Goal: Transaction & Acquisition: Obtain resource

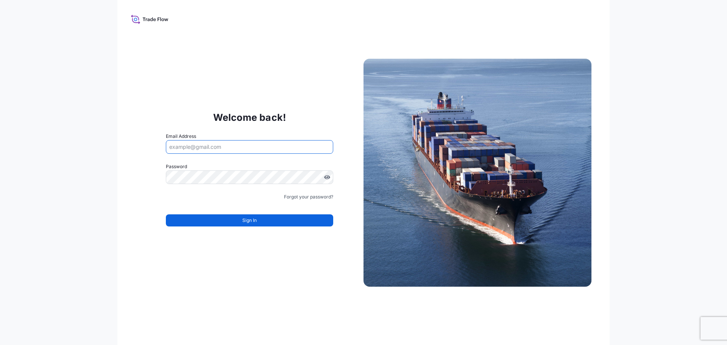
click at [196, 145] on input "Email Address" at bounding box center [249, 147] width 167 height 14
click at [218, 149] on input "Email Address" at bounding box center [249, 147] width 167 height 14
click at [223, 147] on input "Email Address" at bounding box center [249, 147] width 167 height 14
drag, startPoint x: 207, startPoint y: 145, endPoint x: 249, endPoint y: 137, distance: 42.7
click at [249, 137] on div "Email Address" at bounding box center [249, 143] width 167 height 21
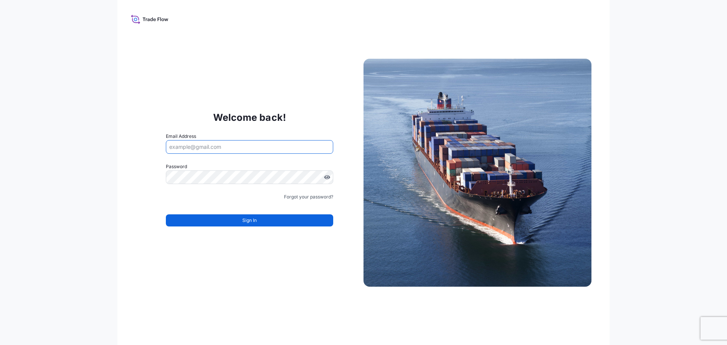
click at [198, 141] on input "Email Address" at bounding box center [249, 147] width 167 height 14
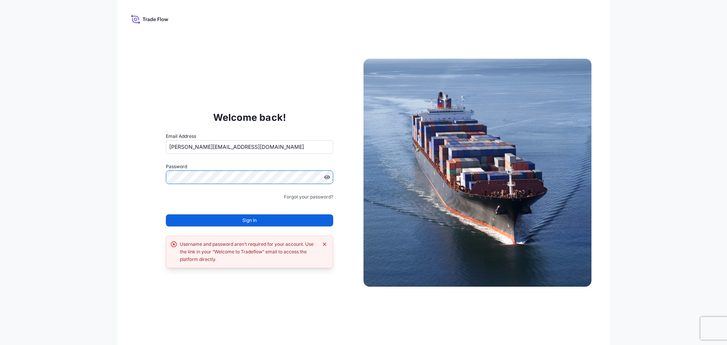
click at [215, 146] on input "[PERSON_NAME][EMAIL_ADDRESS][DOMAIN_NAME]" at bounding box center [249, 147] width 167 height 14
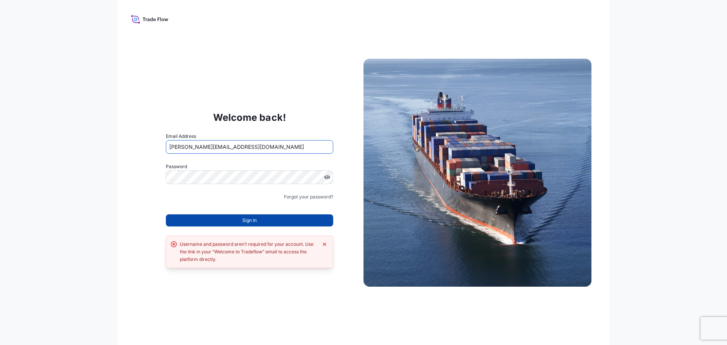
type input "[PERSON_NAME][EMAIL_ADDRESS][DOMAIN_NAME]"
click at [210, 216] on button "Sign In" at bounding box center [249, 220] width 167 height 12
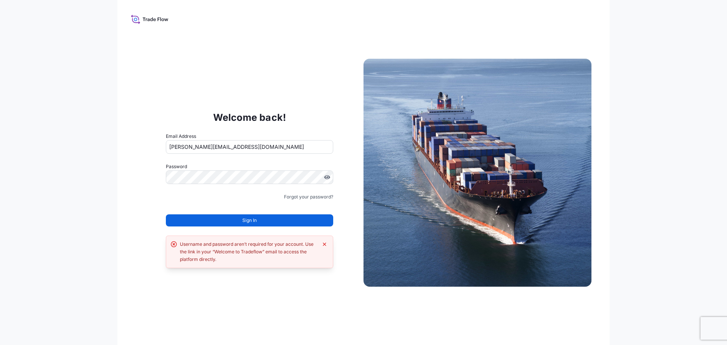
click at [203, 218] on button "Sign In" at bounding box center [249, 220] width 167 height 12
click at [81, 172] on div "Welcome back! Email Address rita.delcon@psabdp.com Password Must include: Upper…" at bounding box center [363, 172] width 727 height 345
drag, startPoint x: 147, startPoint y: 14, endPoint x: 147, endPoint y: 18, distance: 4.2
click at [147, 14] on icon at bounding box center [149, 19] width 37 height 11
click at [148, 20] on icon at bounding box center [148, 20] width 2 height 3
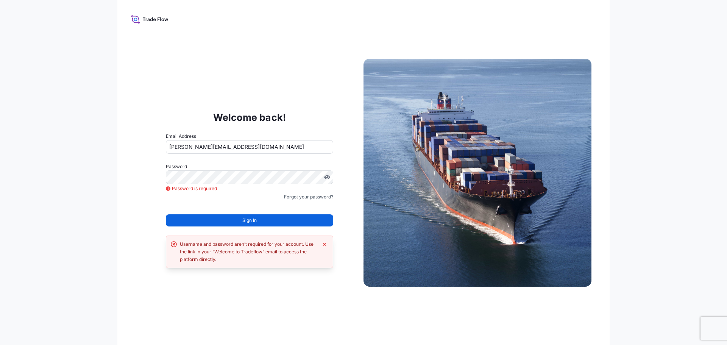
click at [126, 19] on div "Welcome back! Email Address rita.delcon@psabdp.com Password Password is require…" at bounding box center [363, 172] width 492 height 345
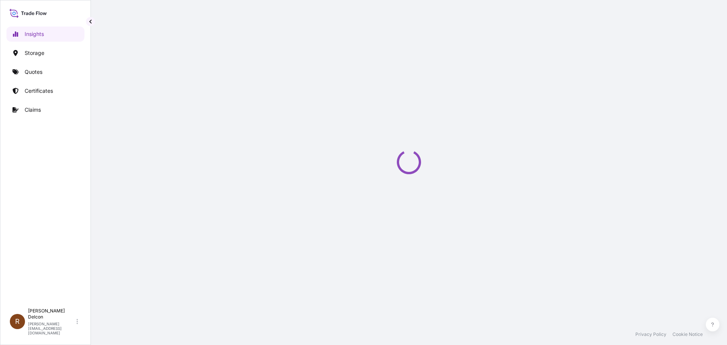
select select "2025"
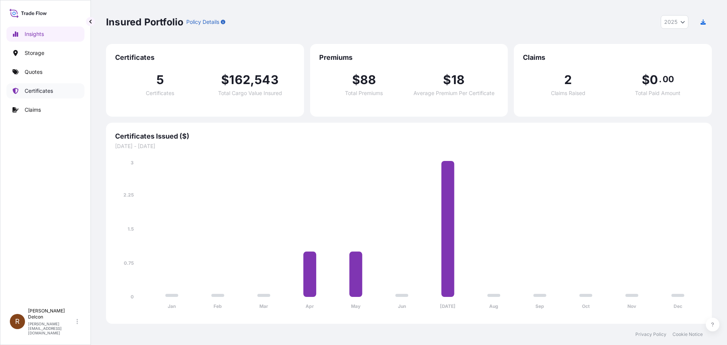
click at [33, 90] on p "Certificates" at bounding box center [39, 91] width 28 height 8
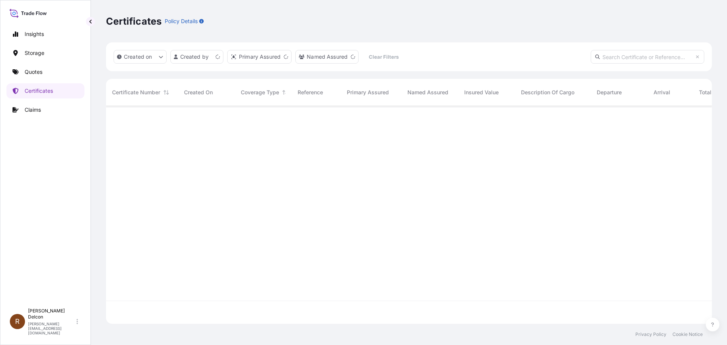
scroll to position [216, 600]
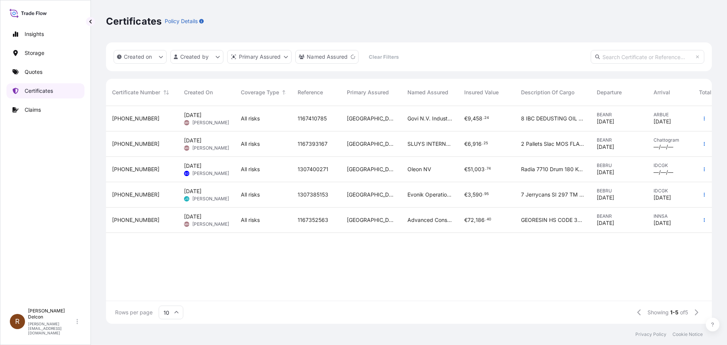
drag, startPoint x: 33, startPoint y: 91, endPoint x: 340, endPoint y: 36, distance: 311.1
click at [340, 36] on div "Certificates Policy Details" at bounding box center [409, 21] width 606 height 42
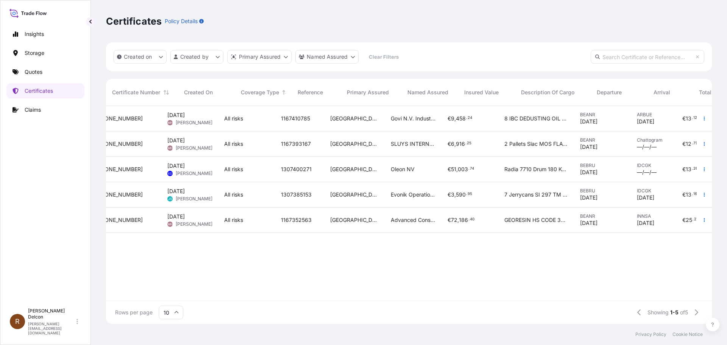
scroll to position [0, 0]
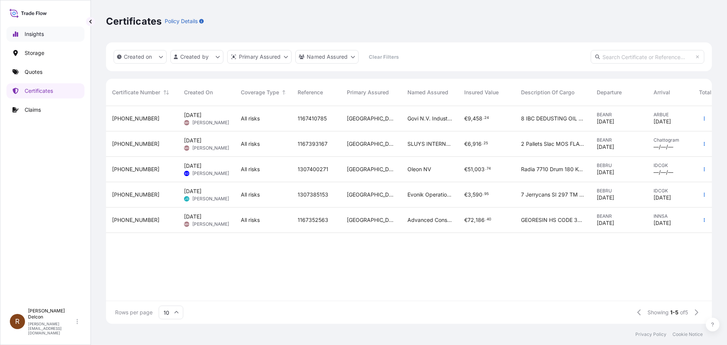
click at [40, 36] on p "Insights" at bounding box center [34, 34] width 19 height 8
select select "2025"
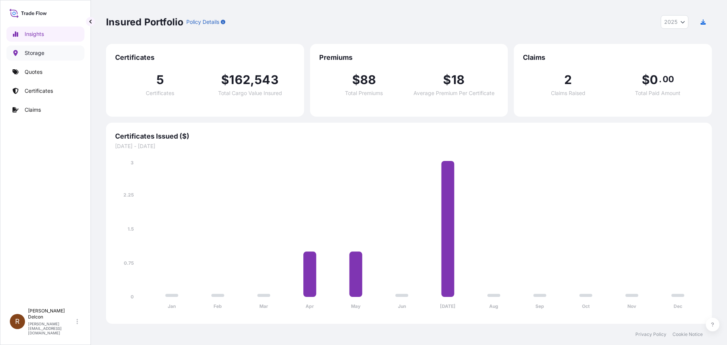
click at [39, 52] on p "Storage" at bounding box center [35, 53] width 20 height 8
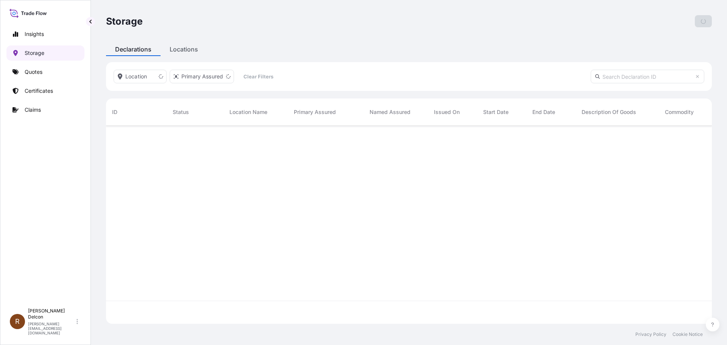
scroll to position [196, 600]
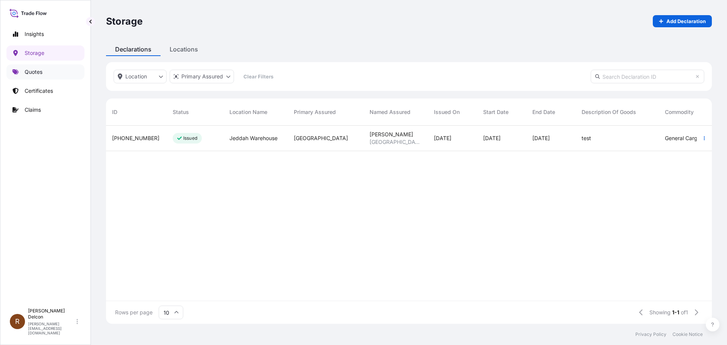
click at [34, 70] on p "Quotes" at bounding box center [34, 72] width 18 height 8
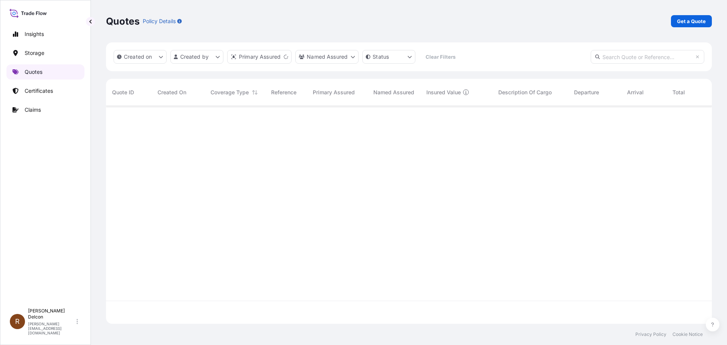
scroll to position [216, 600]
click at [37, 93] on p "Certificates" at bounding box center [39, 91] width 28 height 8
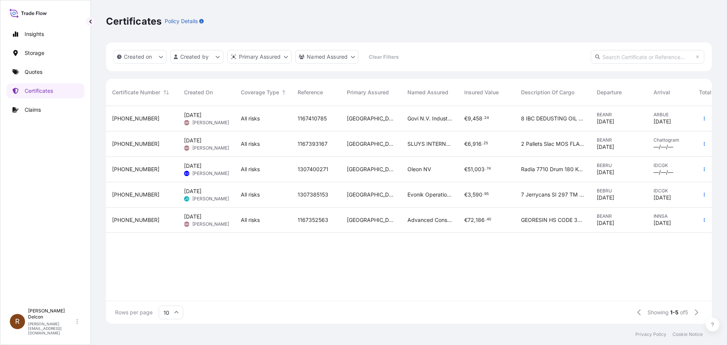
scroll to position [216, 600]
click at [201, 193] on span "[DATE]" at bounding box center [192, 191] width 17 height 8
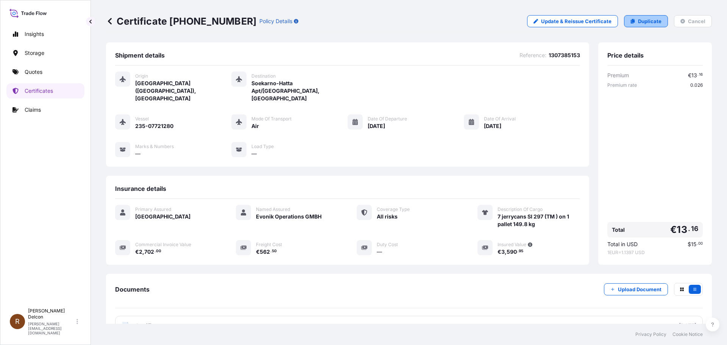
click at [649, 20] on p "Duplicate" at bounding box center [649, 21] width 23 height 8
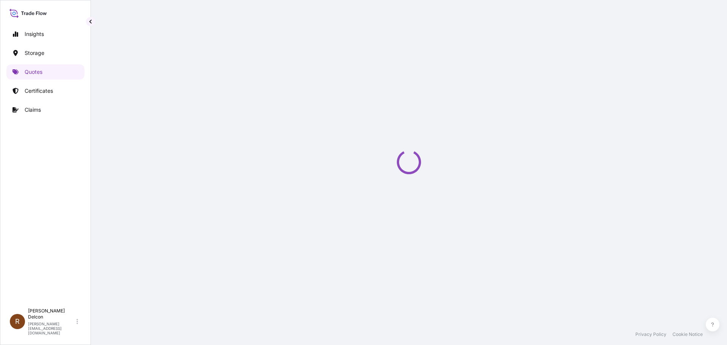
select select "Air"
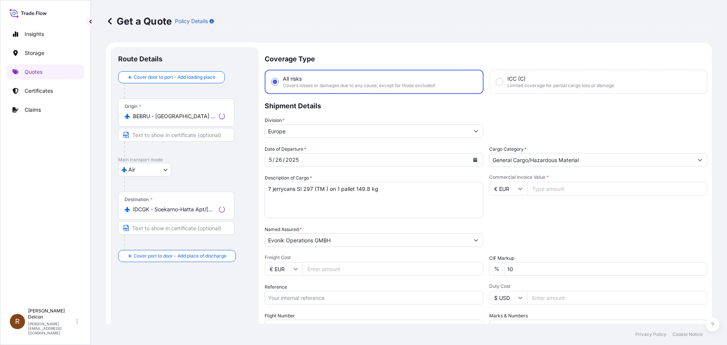
scroll to position [12, 0]
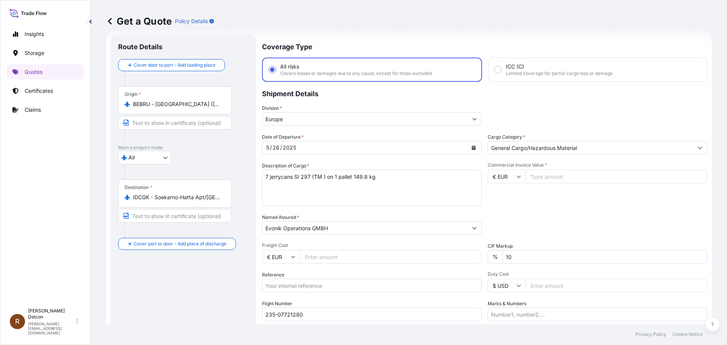
click at [276, 119] on input "Europe" at bounding box center [364, 119] width 205 height 14
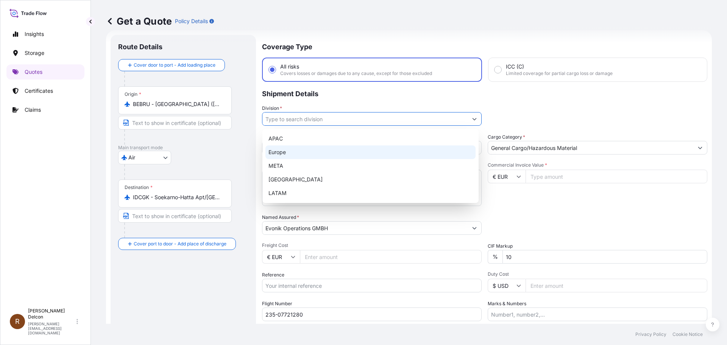
drag, startPoint x: 337, startPoint y: 98, endPoint x: 284, endPoint y: 92, distance: 52.6
click at [335, 98] on p "Shipment Details" at bounding box center [484, 93] width 445 height 23
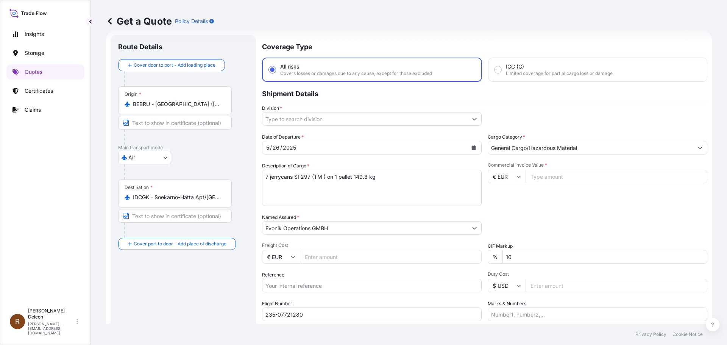
click at [153, 190] on div "Destination * IDCGK - Soekarno-Hatta Apt/[GEOGRAPHIC_DATA], [GEOGRAPHIC_DATA]" at bounding box center [175, 193] width 114 height 28
click at [153, 193] on input "IDCGK - Soekarno-Hatta Apt/[GEOGRAPHIC_DATA], [GEOGRAPHIC_DATA]" at bounding box center [177, 197] width 89 height 8
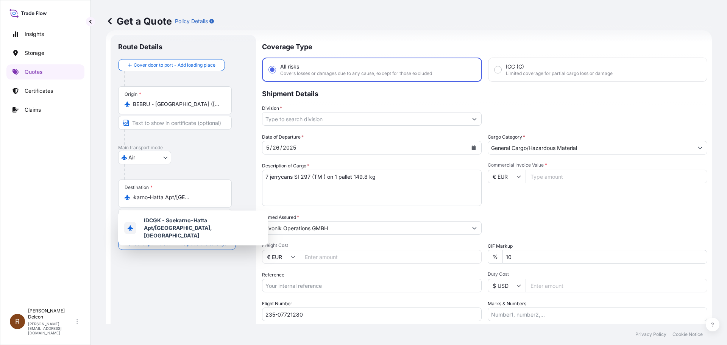
scroll to position [0, 0]
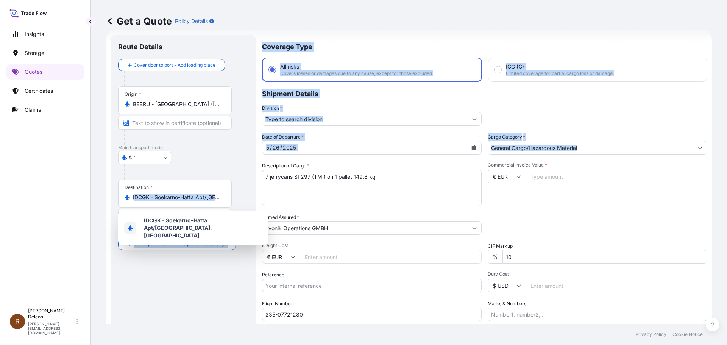
drag, startPoint x: 130, startPoint y: 198, endPoint x: 335, endPoint y: 189, distance: 205.4
click at [335, 193] on form "Route Details Cover door to port - Add loading place Place of loading Road / [G…" at bounding box center [409, 206] width 606 height 352
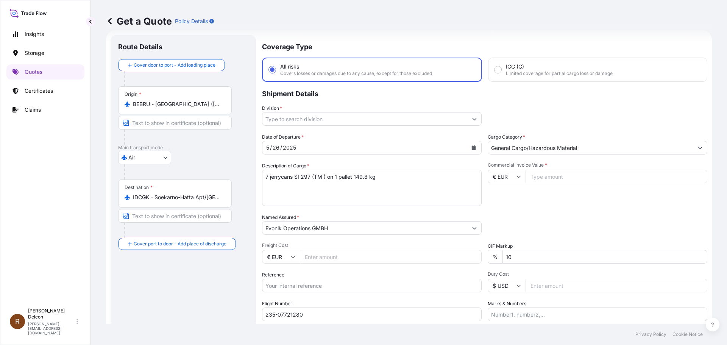
click at [202, 169] on div at bounding box center [186, 171] width 124 height 15
click at [290, 121] on input "Division *" at bounding box center [364, 119] width 205 height 14
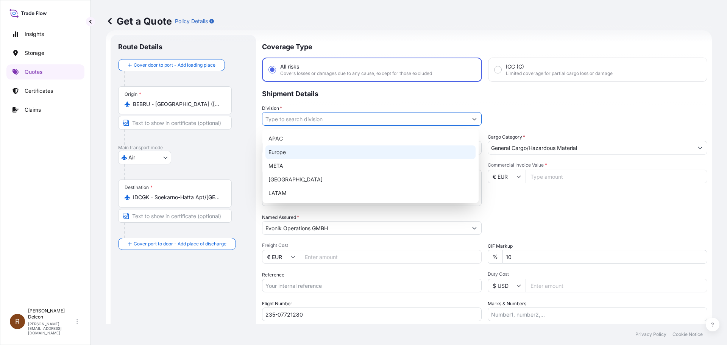
click at [274, 153] on div "APAC [GEOGRAPHIC_DATA] META [GEOGRAPHIC_DATA] LATAM" at bounding box center [370, 166] width 210 height 68
type input "Europe"
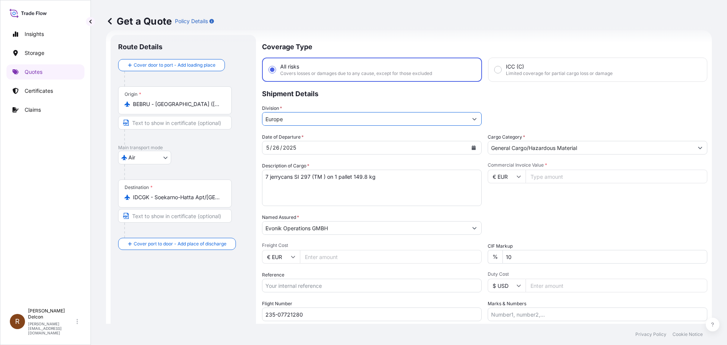
click at [270, 149] on div "/" at bounding box center [271, 147] width 2 height 9
drag, startPoint x: 286, startPoint y: 146, endPoint x: 279, endPoint y: 150, distance: 7.3
click at [285, 146] on div "2025" at bounding box center [289, 147] width 15 height 9
click at [277, 151] on div "26" at bounding box center [276, 147] width 8 height 9
click at [279, 151] on div "26" at bounding box center [276, 147] width 8 height 9
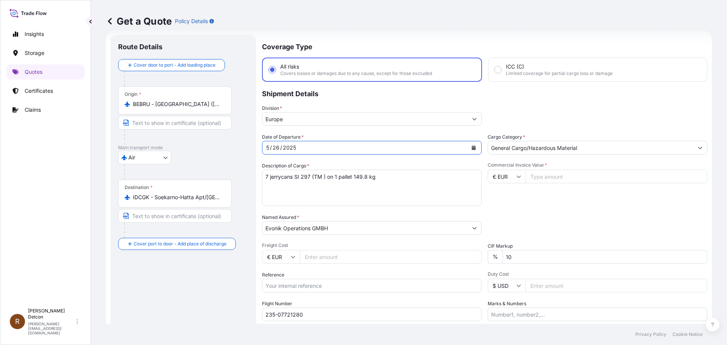
click at [477, 148] on div "[DATE]" at bounding box center [372, 148] width 220 height 14
click at [472, 148] on icon "Calendar" at bounding box center [474, 147] width 4 height 5
click at [279, 147] on div "26" at bounding box center [276, 147] width 8 height 9
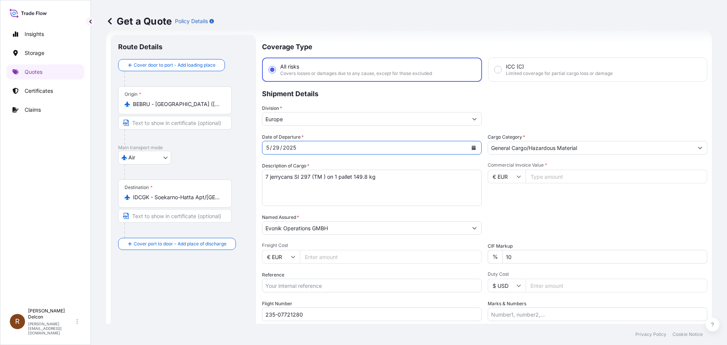
click at [269, 146] on div "5" at bounding box center [267, 147] width 5 height 9
click at [382, 118] on input "Europe" at bounding box center [364, 119] width 205 height 14
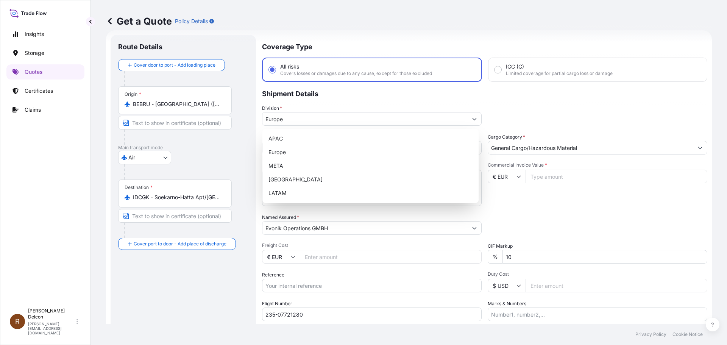
drag, startPoint x: 549, startPoint y: 100, endPoint x: 372, endPoint y: 139, distance: 181.0
click at [548, 100] on p "Shipment Details" at bounding box center [484, 93] width 445 height 23
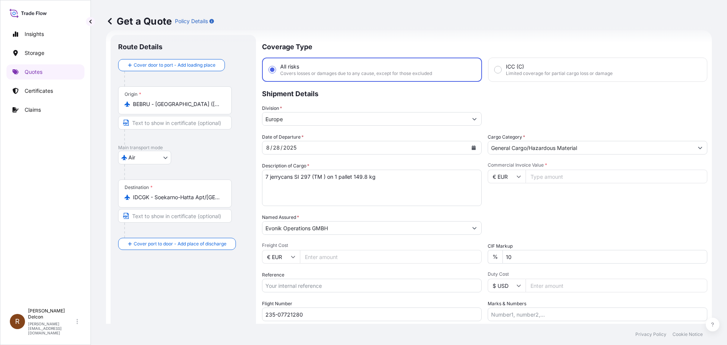
drag, startPoint x: 284, startPoint y: 185, endPoint x: 356, endPoint y: 177, distance: 72.7
click at [285, 185] on textarea "7 jerrycans SI 297 (TM ) on 1 pallet 149.8 kg" at bounding box center [372, 188] width 220 height 36
drag, startPoint x: 374, startPoint y: 177, endPoint x: 229, endPoint y: 153, distance: 146.6
click at [232, 156] on form "Route Details Cover door to port - Add loading place Place of loading Road / [G…" at bounding box center [409, 206] width 606 height 352
type textarea "1 pallet stc 4 drums - radiacid 0950 - HS : 3824999299"
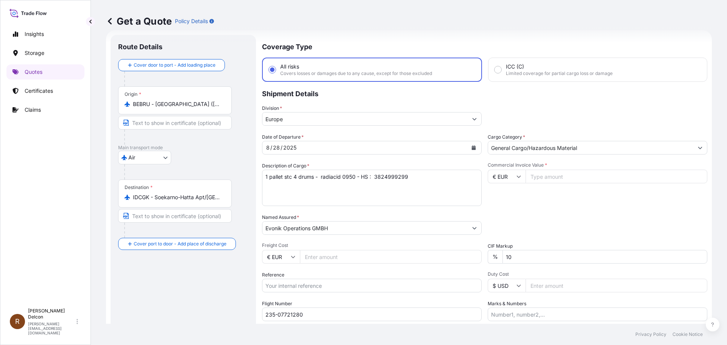
click at [316, 162] on div "Description of Cargo * 7 jerrycans SI 297 (TM ) on 1 pallet 149.8 kg" at bounding box center [372, 184] width 220 height 44
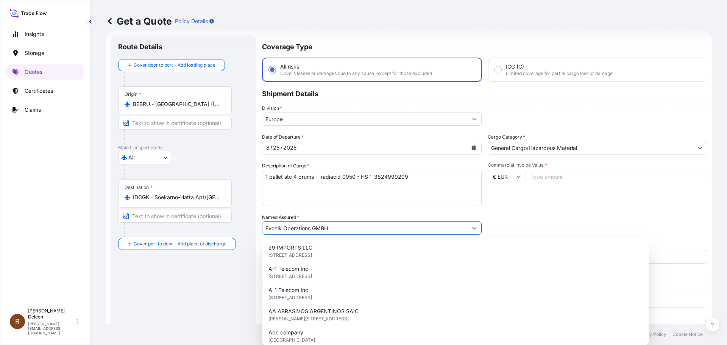
drag, startPoint x: 316, startPoint y: 226, endPoint x: 323, endPoint y: 226, distance: 6.8
click at [316, 225] on input "Evonik Operations GMBH" at bounding box center [364, 228] width 205 height 14
drag, startPoint x: 358, startPoint y: 228, endPoint x: 136, endPoint y: 222, distance: 222.3
click at [138, 222] on form "Route Details Cover door to port - Add loading place Place of loading Road / [G…" at bounding box center [406, 206] width 600 height 352
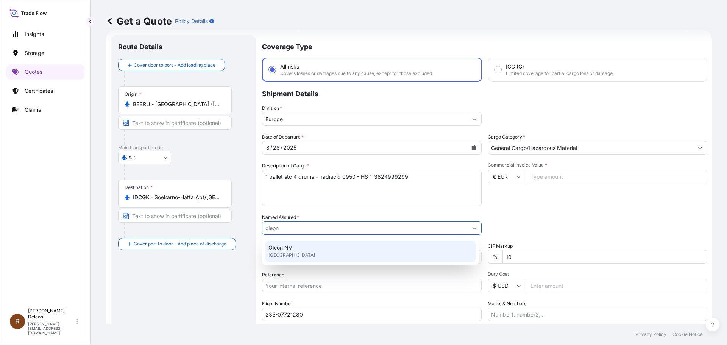
click at [289, 251] on span "[GEOGRAPHIC_DATA]" at bounding box center [291, 255] width 47 height 8
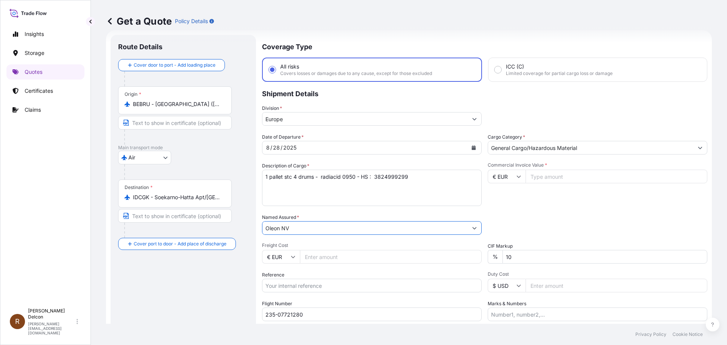
drag, startPoint x: 294, startPoint y: 228, endPoint x: 282, endPoint y: 229, distance: 12.5
click at [281, 229] on input "Oleon NV" at bounding box center [364, 228] width 205 height 14
drag, startPoint x: 460, startPoint y: 230, endPoint x: 440, endPoint y: 229, distance: 19.3
click at [458, 230] on input "Oleon NV" at bounding box center [364, 228] width 205 height 14
click at [468, 223] on button "Show suggestions" at bounding box center [475, 228] width 14 height 14
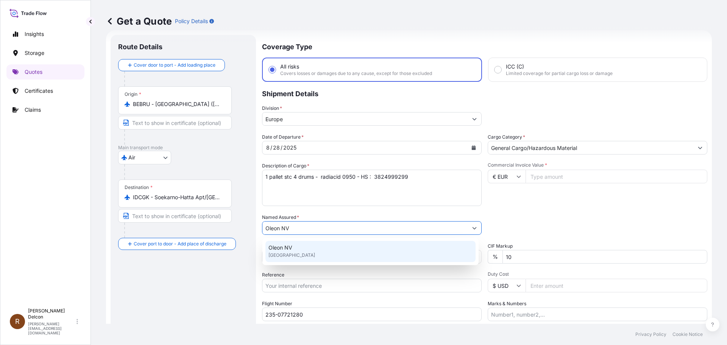
click at [293, 230] on input "Oleon NV" at bounding box center [364, 228] width 205 height 14
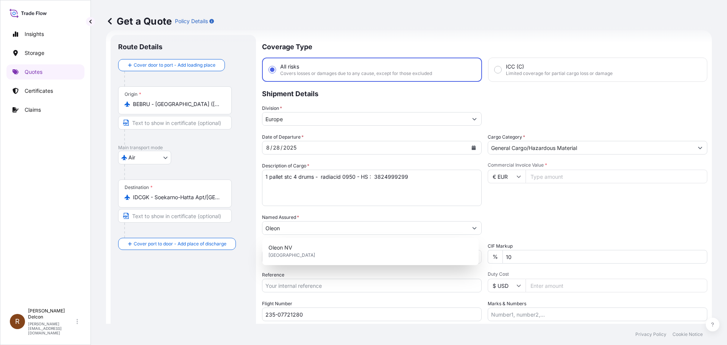
click at [299, 210] on div "Date of Departure * [DATE] Cargo Category * General Cargo/Hazardous Material De…" at bounding box center [484, 227] width 445 height 188
click at [332, 225] on input "Oleon" at bounding box center [364, 228] width 205 height 14
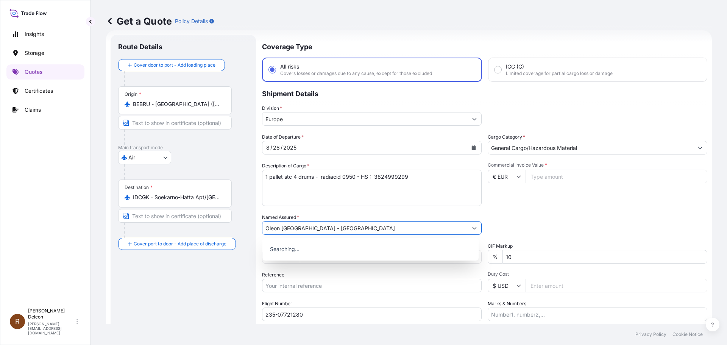
type input "Oleon [GEOGRAPHIC_DATA] - [GEOGRAPHIC_DATA]"
click at [253, 262] on div "Route Details Cover door to port - Add loading place Place of loading Road / [G…" at bounding box center [183, 206] width 145 height 343
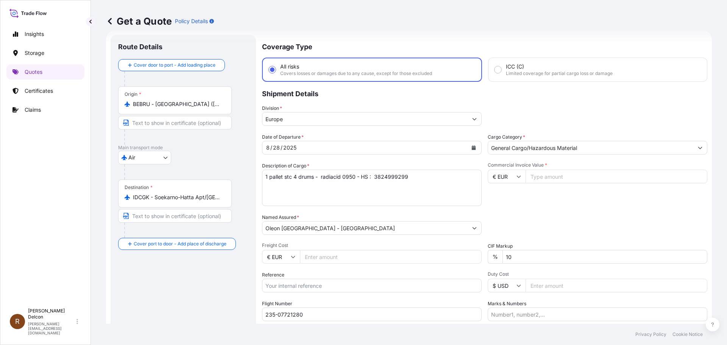
click at [334, 256] on input "Freight Cost" at bounding box center [391, 257] width 182 height 14
paste input "3427.60"
click at [319, 257] on input "3427.60" at bounding box center [391, 257] width 182 height 14
type input "3427.60"
click at [200, 294] on div "Route Details Cover door to port - Add loading place Place of loading Road / [G…" at bounding box center [183, 205] width 130 height 327
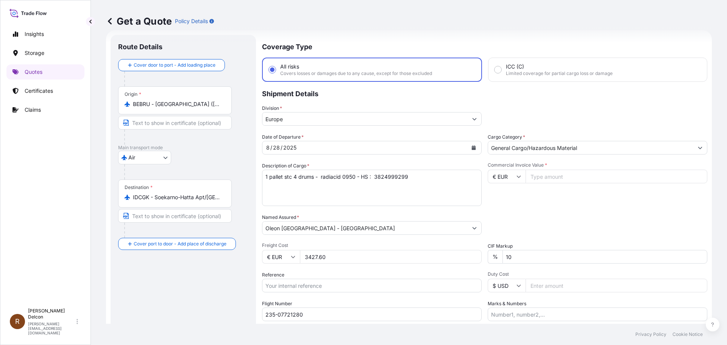
click at [276, 290] on input "Reference" at bounding box center [372, 286] width 220 height 14
click at [304, 285] on input "1307438214 - oleon ref:85912725" at bounding box center [372, 286] width 220 height 14
type input "1307438214 - Oleon ref:85912725"
drag, startPoint x: 313, startPoint y: 310, endPoint x: 307, endPoint y: 312, distance: 6.3
click at [310, 311] on input "235-07721280" at bounding box center [372, 314] width 220 height 14
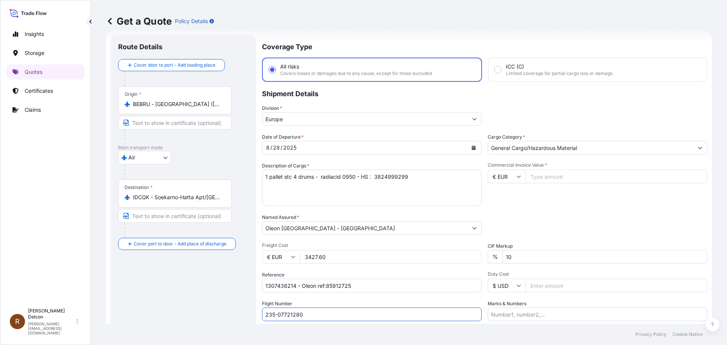
drag, startPoint x: 249, startPoint y: 312, endPoint x: 232, endPoint y: 312, distance: 16.7
click at [232, 312] on form "Route Details Cover door to port - Add loading place Place of loading Road / [G…" at bounding box center [409, 206] width 606 height 352
drag, startPoint x: 323, startPoint y: 314, endPoint x: 235, endPoint y: 302, distance: 88.6
click at [232, 307] on form "Route Details Cover door to port - Add loading place Place of loading Road / [G…" at bounding box center [409, 206] width 606 height 352
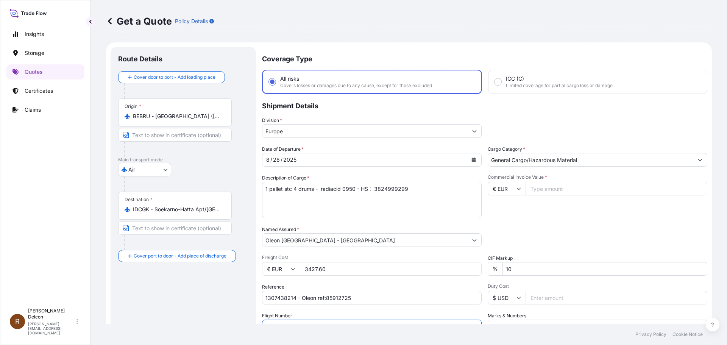
type input "235-71135761"
click at [162, 210] on input "IDCGK - Soekarno-Hatta Apt/[GEOGRAPHIC_DATA], [GEOGRAPHIC_DATA]" at bounding box center [177, 210] width 89 height 8
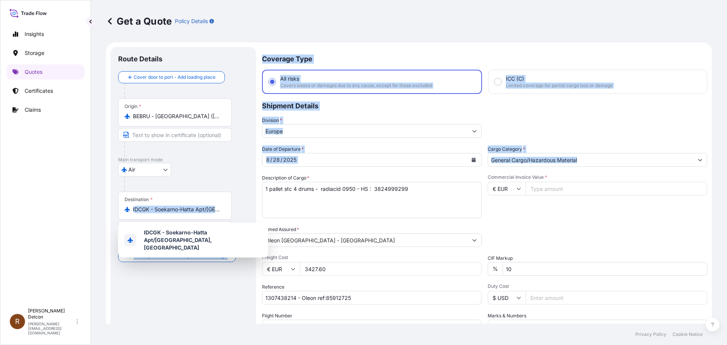
drag, startPoint x: 131, startPoint y: 207, endPoint x: 304, endPoint y: 218, distance: 172.6
click at [304, 218] on form "Route Details Cover door to port - Add loading place Place of loading Road / [G…" at bounding box center [409, 218] width 606 height 352
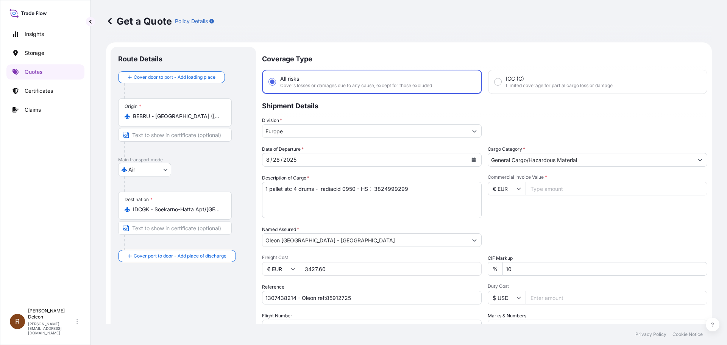
click at [306, 207] on textarea "7 jerrycans SI 297 (TM ) on 1 pallet 149.8 kg" at bounding box center [372, 200] width 220 height 36
drag, startPoint x: 205, startPoint y: 220, endPoint x: 200, endPoint y: 210, distance: 11.3
click at [204, 214] on div "Destination * IDCGK - Soekarno-Hatta Apt/[GEOGRAPHIC_DATA], [GEOGRAPHIC_DATA]" at bounding box center [183, 221] width 130 height 58
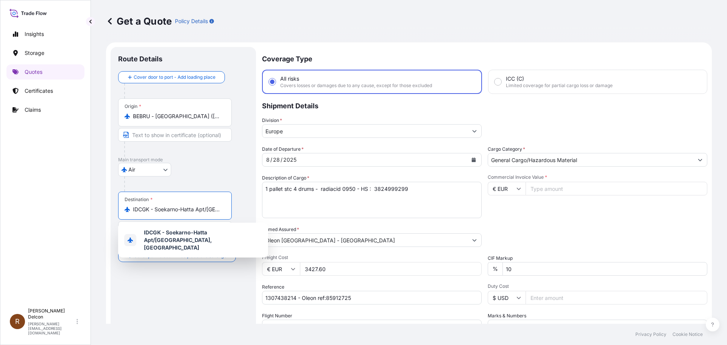
click at [200, 210] on input "IDCGK - Soekarno-Hatta Apt/[GEOGRAPHIC_DATA], [GEOGRAPHIC_DATA]" at bounding box center [177, 210] width 89 height 8
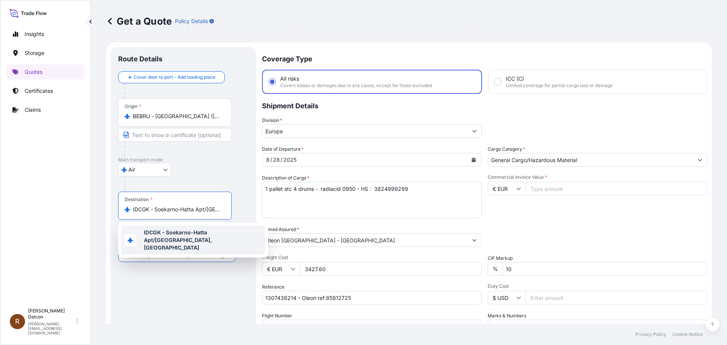
click at [127, 236] on div "Suggestions" at bounding box center [130, 240] width 12 height 12
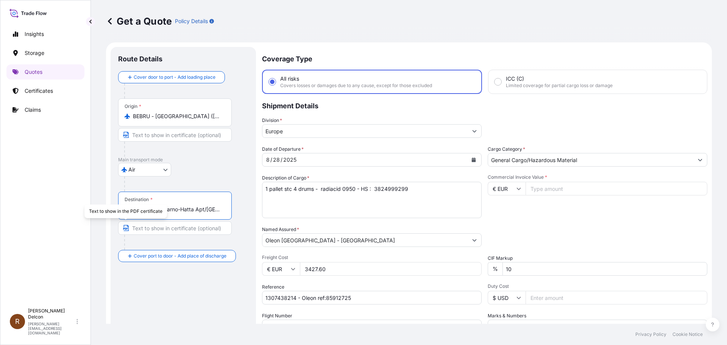
drag, startPoint x: 131, startPoint y: 222, endPoint x: 135, endPoint y: 210, distance: 12.5
click at [135, 214] on div "Text to show in the PDF certificate" at bounding box center [125, 211] width 83 height 14
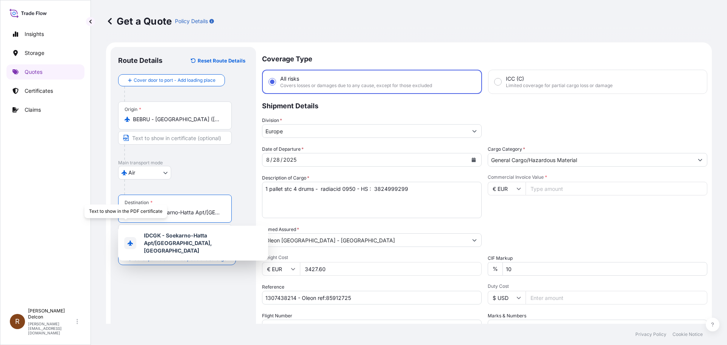
click at [178, 214] on input "IDCGK - Soekarno-Hatta Apt/[GEOGRAPHIC_DATA], [GEOGRAPHIC_DATA]" at bounding box center [177, 213] width 89 height 8
click at [170, 187] on div at bounding box center [186, 186] width 124 height 15
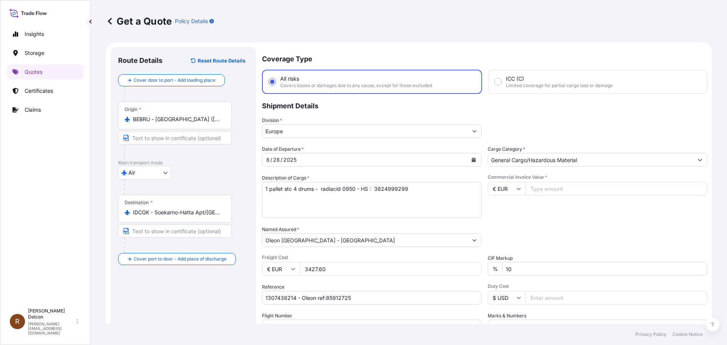
drag, startPoint x: 157, startPoint y: 205, endPoint x: 231, endPoint y: 196, distance: 75.1
click at [231, 196] on div "Destination * IDCGK - Soekarno-Hatta Apt/[GEOGRAPHIC_DATA], [GEOGRAPHIC_DATA]" at bounding box center [175, 209] width 114 height 28
drag, startPoint x: 159, startPoint y: 221, endPoint x: 155, endPoint y: 234, distance: 13.9
click at [159, 221] on div "Destination * IDCGK - Soekarno-Hatta Apt/[GEOGRAPHIC_DATA], [GEOGRAPHIC_DATA]" at bounding box center [183, 221] width 130 height 58
click at [155, 234] on input "Text to appear on certificate" at bounding box center [175, 228] width 114 height 14
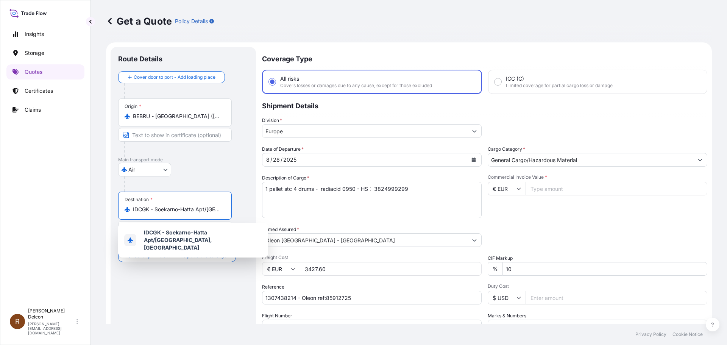
click at [150, 211] on input "IDCGK - Soekarno-Hatta Apt/[GEOGRAPHIC_DATA], [GEOGRAPHIC_DATA]" at bounding box center [177, 210] width 89 height 8
drag, startPoint x: 141, startPoint y: 211, endPoint x: 260, endPoint y: 208, distance: 119.3
click at [260, 208] on form "Route Details Cover door to port - Add loading place Place of loading Road / [G…" at bounding box center [409, 218] width 606 height 352
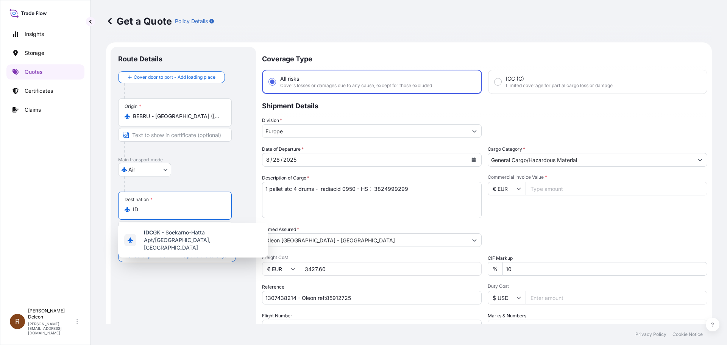
type input "I"
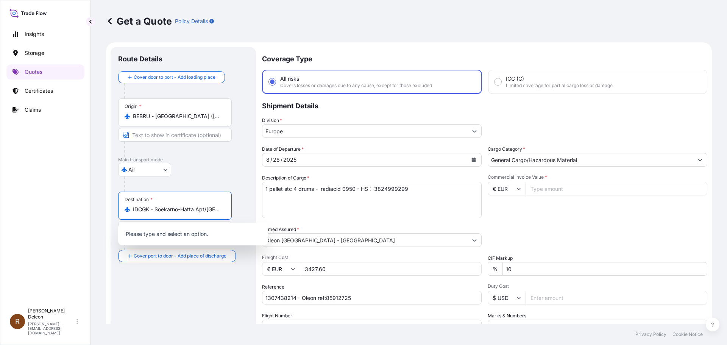
drag, startPoint x: 175, startPoint y: 215, endPoint x: 176, endPoint y: 208, distance: 7.2
click at [175, 211] on div "Destination * IDCGK - Soekarno-Hatta Apt/[GEOGRAPHIC_DATA], [GEOGRAPHIC_DATA]" at bounding box center [175, 206] width 114 height 28
click at [175, 211] on input "IDCGK - Soekarno-Hatta Apt/[GEOGRAPHIC_DATA], [GEOGRAPHIC_DATA]" at bounding box center [177, 210] width 89 height 8
click at [176, 207] on input "IDCGK - Soekarno-Hatta Apt/[GEOGRAPHIC_DATA], [GEOGRAPHIC_DATA]" at bounding box center [177, 210] width 89 height 8
drag, startPoint x: 174, startPoint y: 212, endPoint x: 286, endPoint y: 217, distance: 112.2
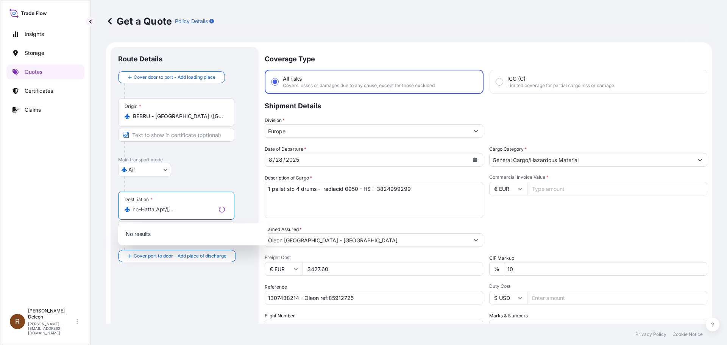
click at [286, 217] on form "Route Details Cover door to port - Add loading place Place of loading Road / [G…" at bounding box center [409, 218] width 606 height 352
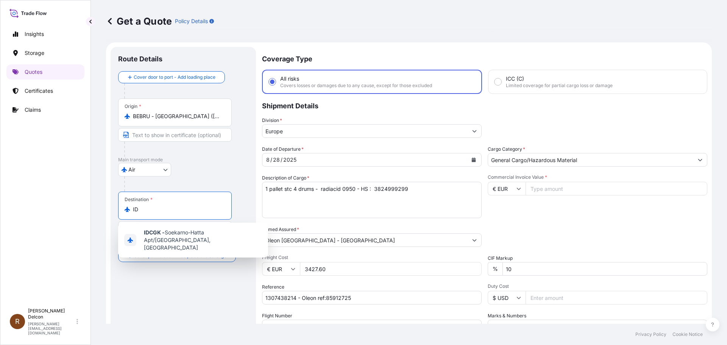
type input "I"
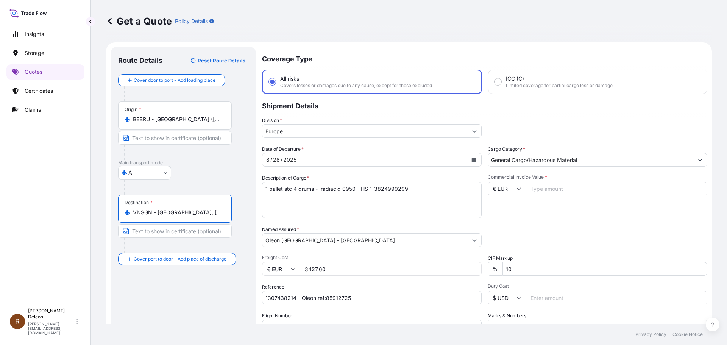
scroll to position [70, 0]
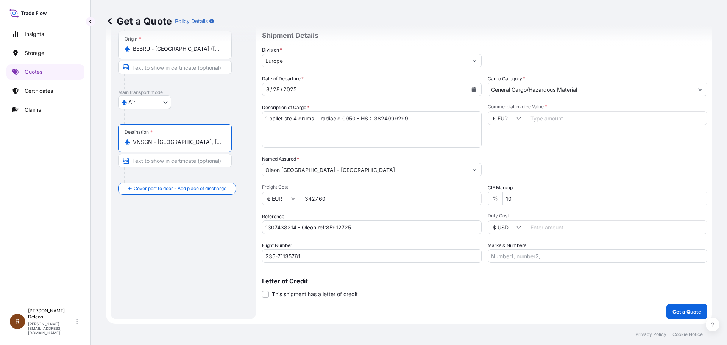
type input "VNSGN - [GEOGRAPHIC_DATA], [GEOGRAPHIC_DATA]"
drag, startPoint x: 325, startPoint y: 199, endPoint x: 304, endPoint y: 199, distance: 20.8
click at [304, 199] on input "3427.60" at bounding box center [391, 199] width 182 height 14
click at [558, 109] on span "Commercial Invoice Value *" at bounding box center [598, 107] width 220 height 6
click at [558, 111] on input "Commercial Invoice Value *" at bounding box center [616, 118] width 182 height 14
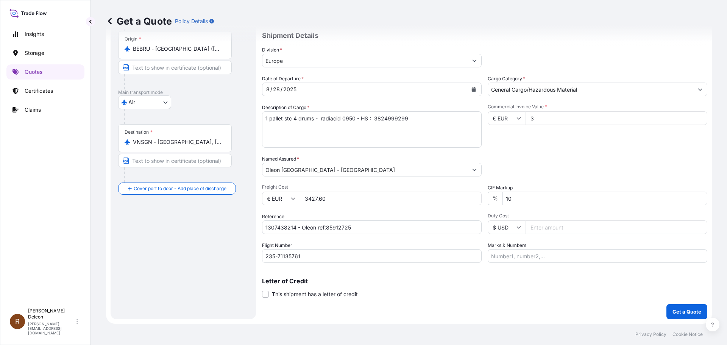
drag, startPoint x: 326, startPoint y: 201, endPoint x: 292, endPoint y: 200, distance: 34.5
click at [292, 200] on div "€ EUR 3427.60" at bounding box center [372, 199] width 220 height 14
drag, startPoint x: 533, startPoint y: 116, endPoint x: 506, endPoint y: 115, distance: 26.9
click at [506, 115] on div "€ EUR 3" at bounding box center [598, 118] width 220 height 14
paste input "427.60"
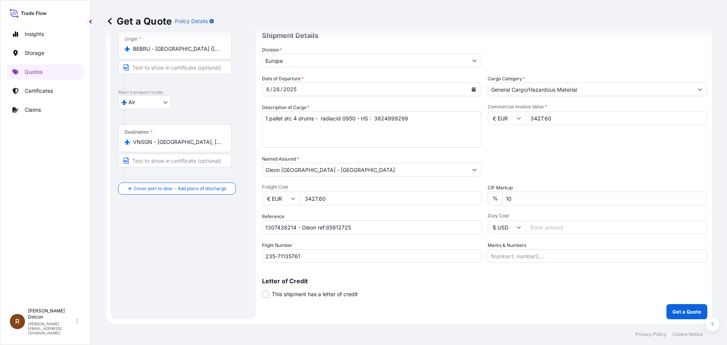
type input "3427.60"
click at [526, 159] on div "Packing Category Type to search a container mode Please select a primary mode o…" at bounding box center [598, 165] width 220 height 21
click at [498, 230] on input "$ USD" at bounding box center [507, 227] width 38 height 14
click at [554, 176] on div "Date of Departure * [DATE] Cargo Category * General Cargo/Hazardous Material De…" at bounding box center [484, 169] width 445 height 188
click at [502, 259] on input "Marks & Numbers" at bounding box center [598, 256] width 220 height 14
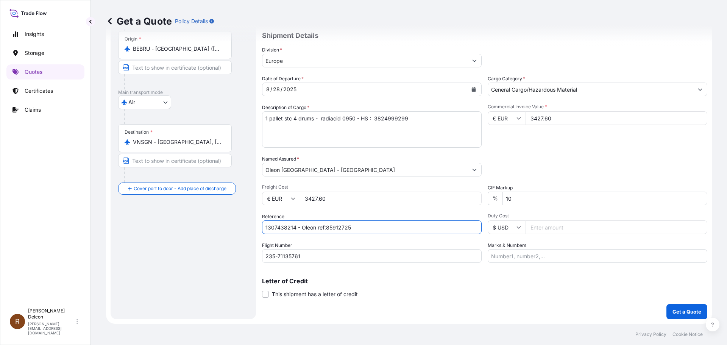
drag, startPoint x: 348, startPoint y: 226, endPoint x: 252, endPoint y: 226, distance: 95.4
click at [252, 226] on form "Route Details Reset Route Details Cover door to port - Add loading place Place …" at bounding box center [409, 148] width 606 height 352
click at [504, 254] on input "Marks & Numbers" at bounding box center [598, 256] width 220 height 14
paste input "1307438214 - Oleon ref:85912725"
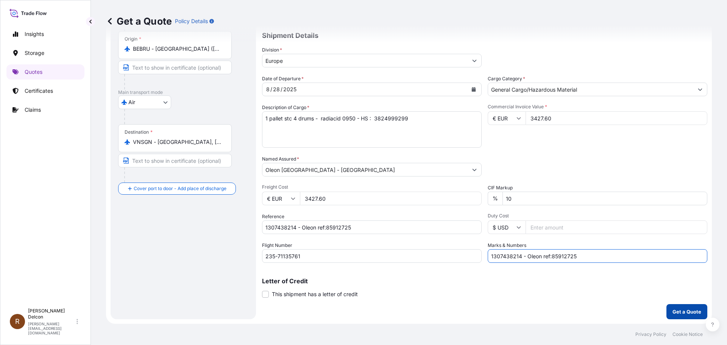
type input "1307438214 - Oleon ref:85912725"
click at [686, 313] on p "Get a Quote" at bounding box center [686, 312] width 29 height 8
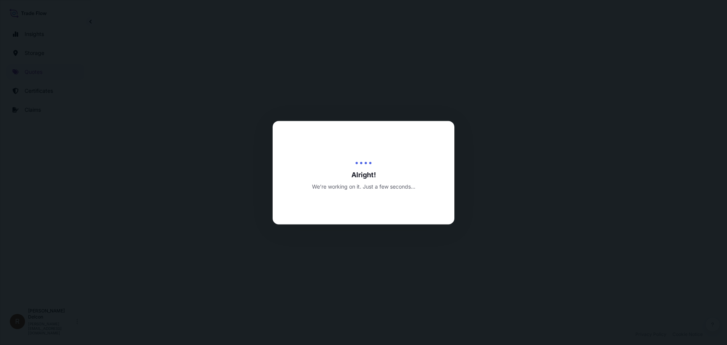
select select "Air"
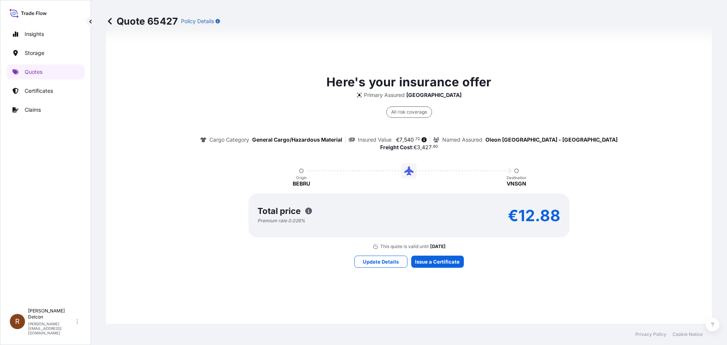
scroll to position [645, 0]
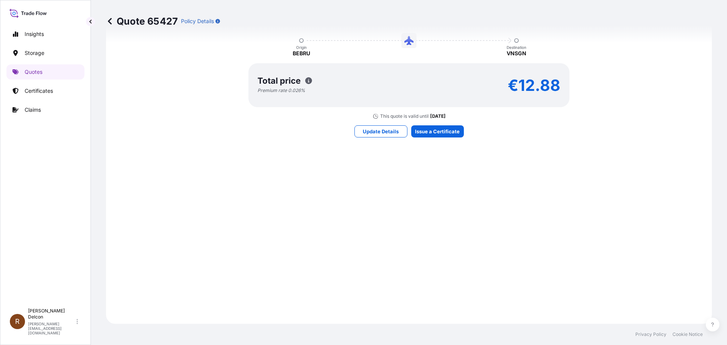
click at [422, 187] on div "Here's your insurance offer Primary Assured [GEOGRAPHIC_DATA] All risk coverage…" at bounding box center [409, 40] width 585 height 546
click at [388, 158] on div "Here's your insurance offer Primary Assured [GEOGRAPHIC_DATA] All risk coverage…" at bounding box center [409, 40] width 585 height 546
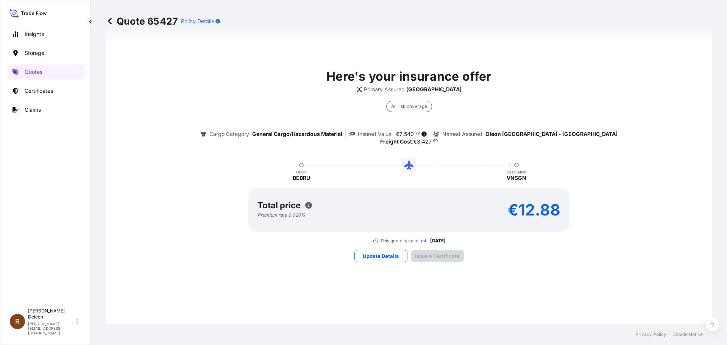
scroll to position [1129, 0]
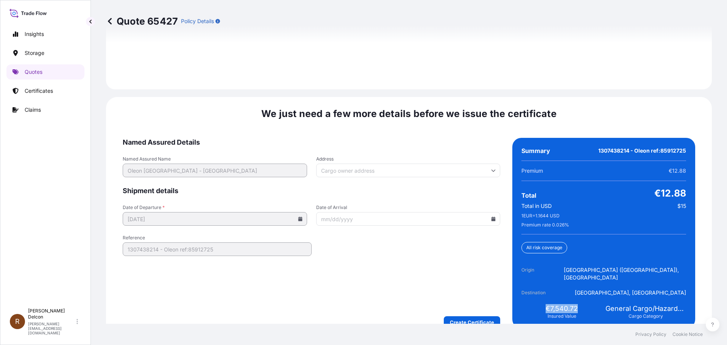
drag, startPoint x: 573, startPoint y: 294, endPoint x: 535, endPoint y: 295, distance: 37.5
click at [535, 304] on div "€7,540.72 Insured Value" at bounding box center [561, 311] width 81 height 15
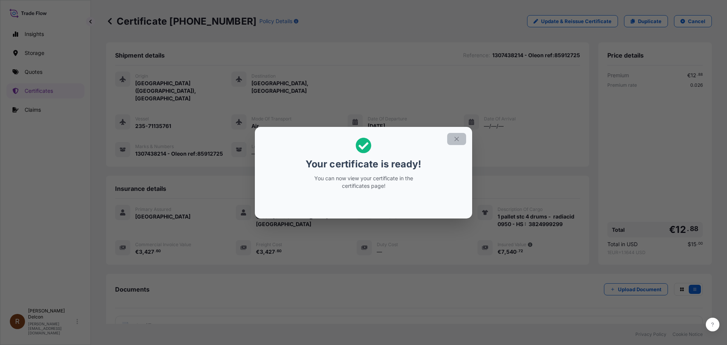
click at [457, 139] on icon "button" at bounding box center [456, 139] width 4 height 4
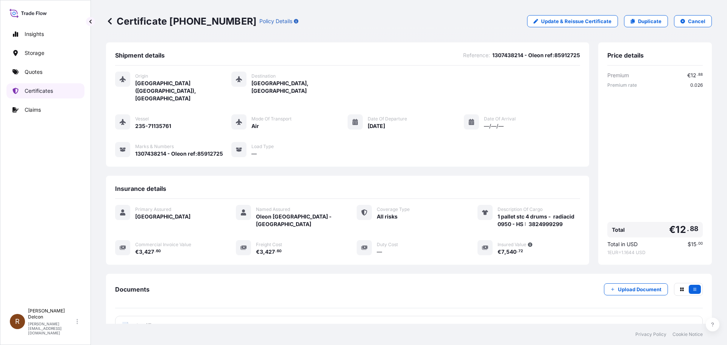
click at [28, 90] on p "Certificates" at bounding box center [39, 91] width 28 height 8
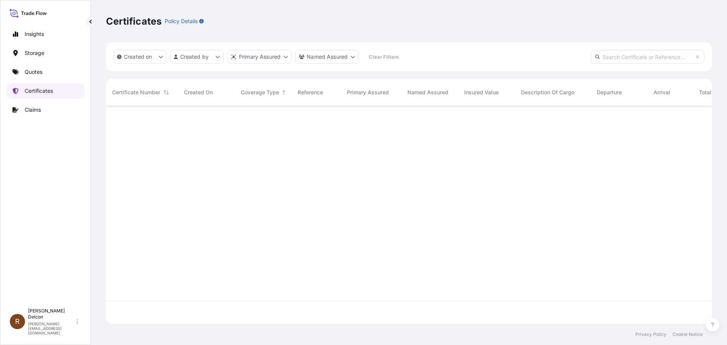
scroll to position [216, 600]
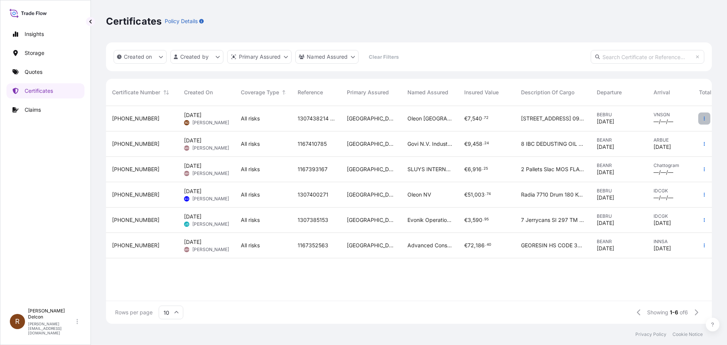
click at [704, 120] on icon "button" at bounding box center [704, 118] width 5 height 5
click at [649, 133] on p "Download certificate" at bounding box center [667, 134] width 51 height 8
click at [540, 115] on span "[STREET_ADDRESS] 0950 HS 3824999299" at bounding box center [553, 119] width 64 height 8
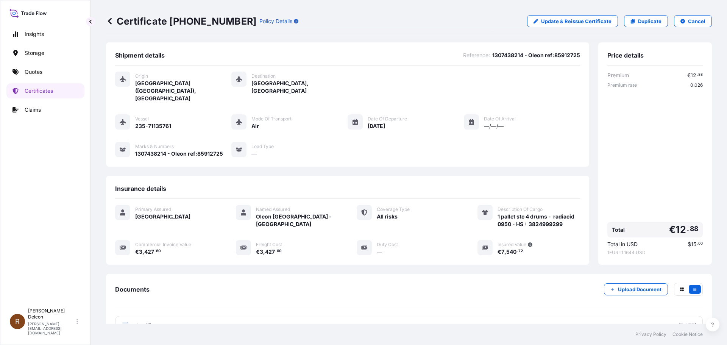
click at [687, 226] on span "." at bounding box center [688, 228] width 2 height 5
